Goal: Complete application form: Complete application form

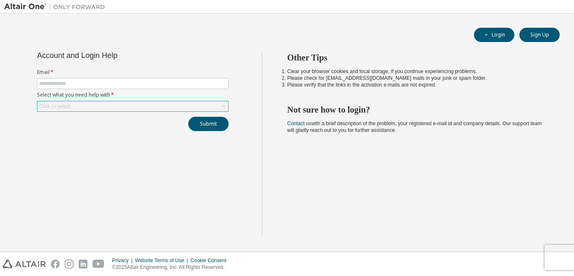
click at [116, 104] on div "Click to select" at bounding box center [132, 106] width 191 height 10
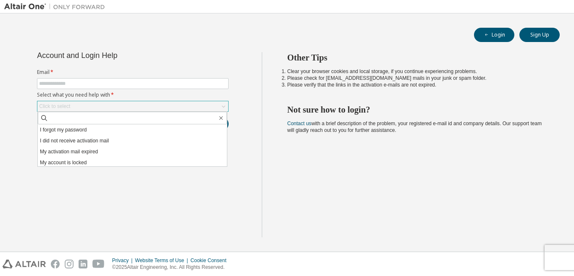
scroll to position [24, 0]
click at [177, 212] on div "Account and Login Help Email * Select what you need help with * Click to select…" at bounding box center [133, 144] width 258 height 185
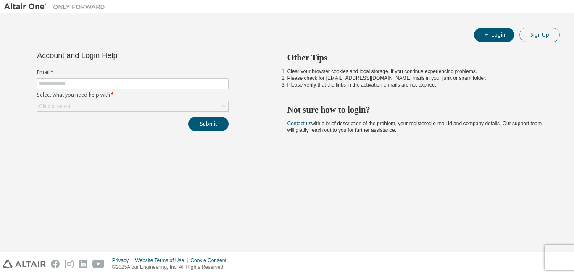
click at [543, 31] on button "Sign Up" at bounding box center [539, 35] width 40 height 14
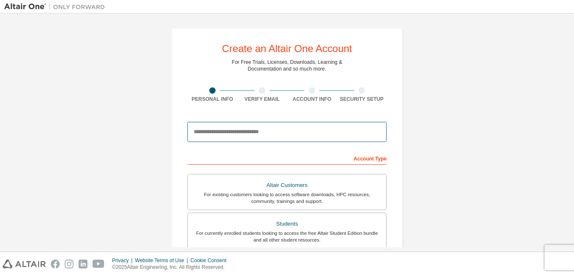
click at [237, 134] on input "email" at bounding box center [286, 132] width 199 height 20
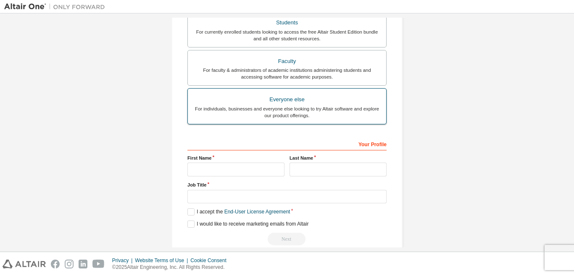
type input "**********"
click at [305, 108] on div "For individuals, businesses and everyone else looking to try Altair software an…" at bounding box center [287, 111] width 188 height 13
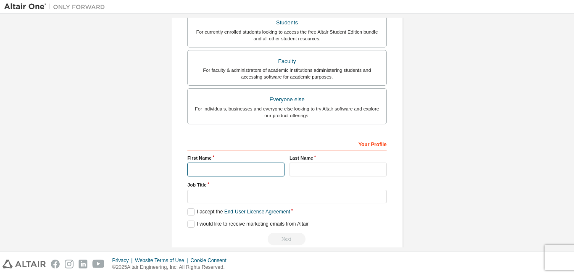
click at [226, 170] on input "text" at bounding box center [235, 170] width 97 height 14
type input "*"
type input "********"
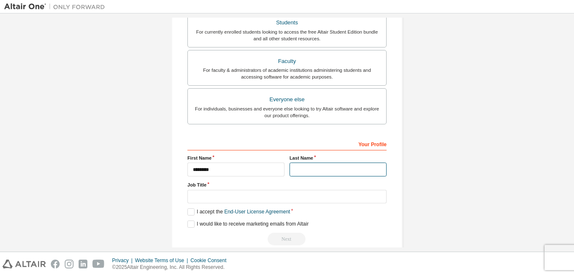
click at [293, 169] on input "text" at bounding box center [338, 170] width 97 height 14
type input "******"
click at [188, 213] on label "I accept the End-User License Agreement" at bounding box center [238, 211] width 103 height 7
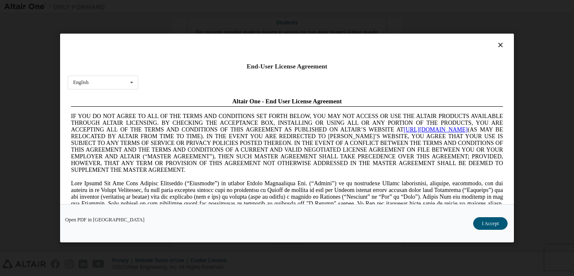
scroll to position [0, 0]
click at [482, 221] on button "I Accept" at bounding box center [490, 223] width 34 height 13
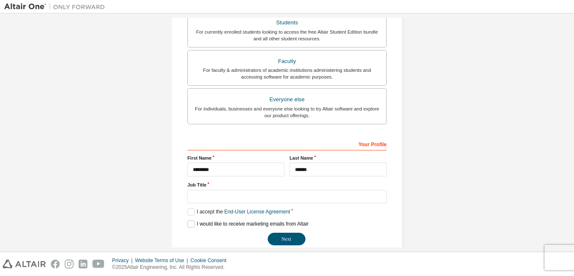
click at [190, 223] on label "I would like to receive marketing emails from Altair" at bounding box center [247, 224] width 121 height 7
click at [276, 240] on button "Next" at bounding box center [287, 239] width 38 height 13
click at [193, 195] on input "text" at bounding box center [286, 197] width 199 height 14
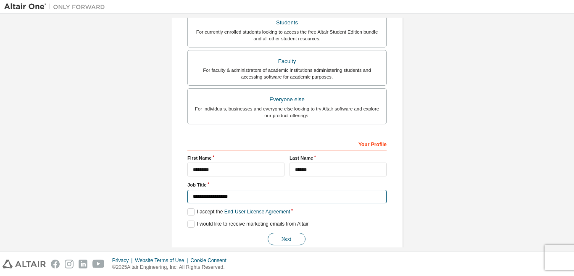
type input "**********"
click at [291, 234] on button "Next" at bounding box center [287, 239] width 38 height 13
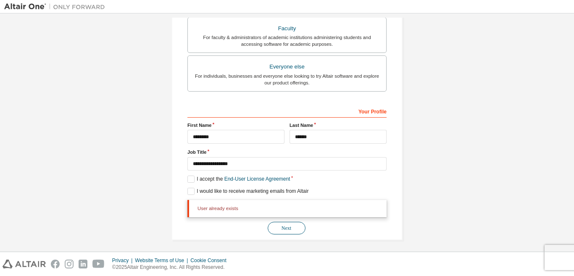
scroll to position [237, 0]
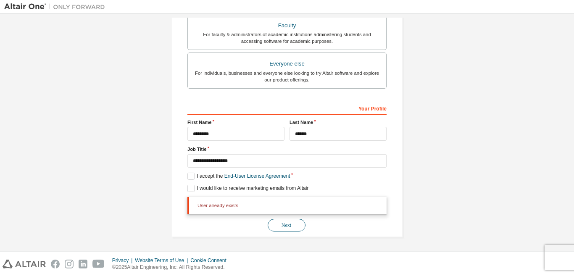
click at [283, 227] on button "Next" at bounding box center [287, 225] width 38 height 13
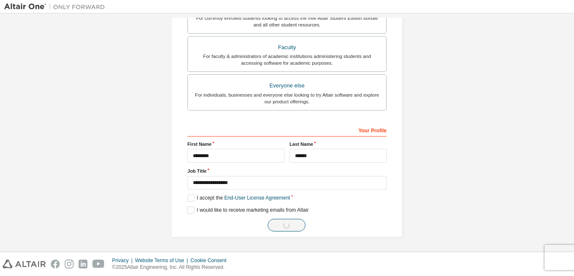
scroll to position [215, 0]
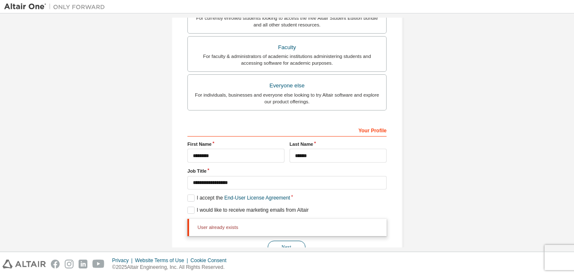
click at [279, 242] on button "Next" at bounding box center [287, 247] width 38 height 13
click at [279, 241] on button "Next" at bounding box center [287, 247] width 38 height 13
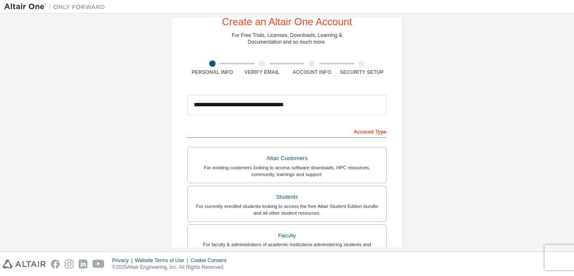
scroll to position [0, 0]
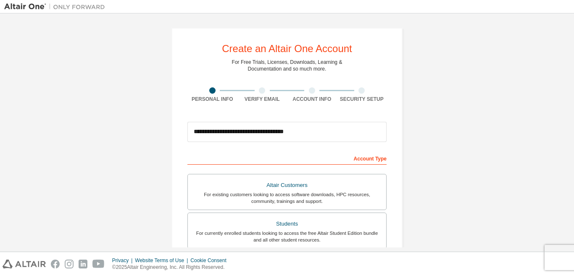
click at [263, 97] on div "Verify Email" at bounding box center [262, 99] width 50 height 7
click at [308, 100] on div "Account Info" at bounding box center [312, 99] width 50 height 7
click at [363, 88] on div at bounding box center [362, 90] width 50 height 6
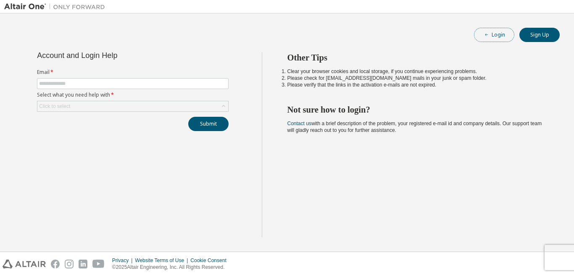
click at [490, 31] on button "Login" at bounding box center [494, 35] width 40 height 14
click at [148, 106] on div "Click to select" at bounding box center [132, 106] width 191 height 10
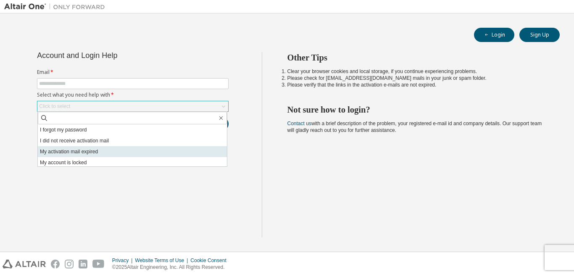
click at [168, 153] on li "My activation mail expired" at bounding box center [132, 151] width 189 height 11
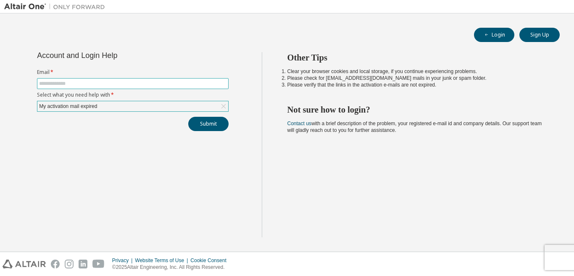
click at [66, 87] on span at bounding box center [133, 83] width 192 height 11
